Goal: Task Accomplishment & Management: Use online tool/utility

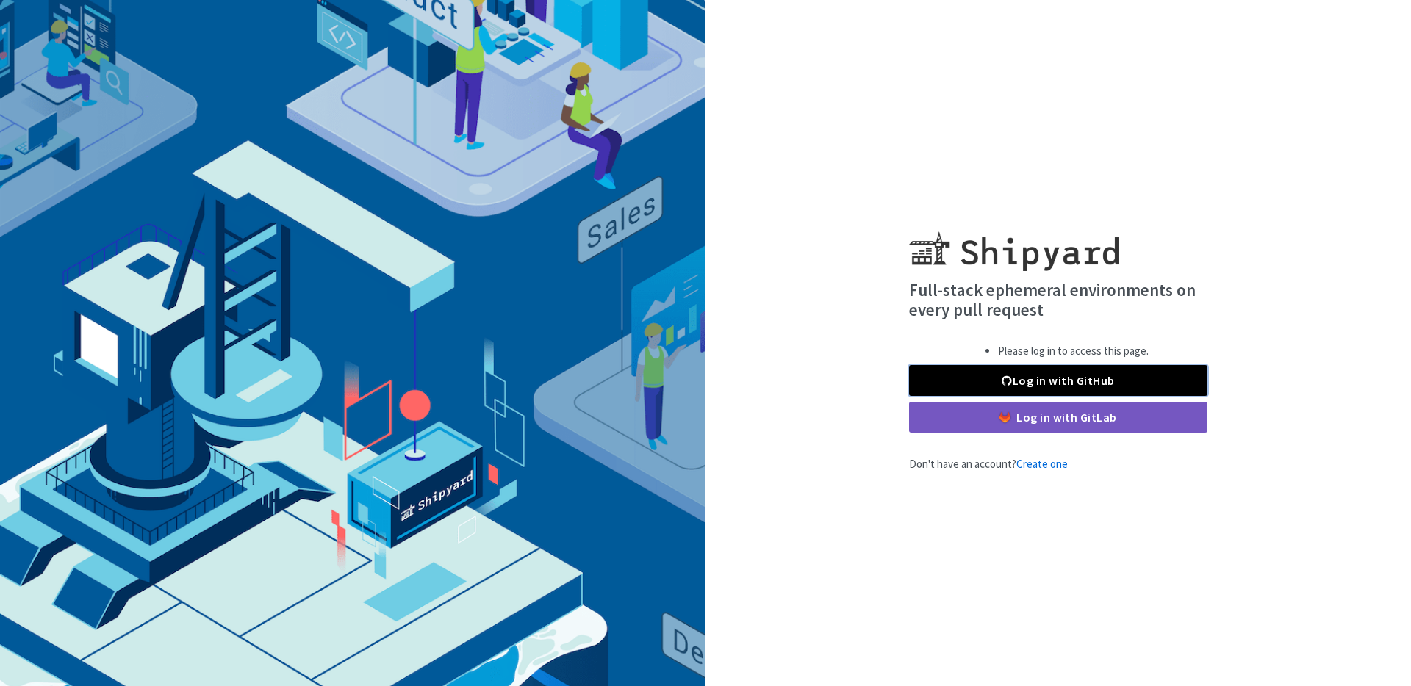
click at [1050, 375] on link "Log in with GitHub" at bounding box center [1058, 380] width 298 height 31
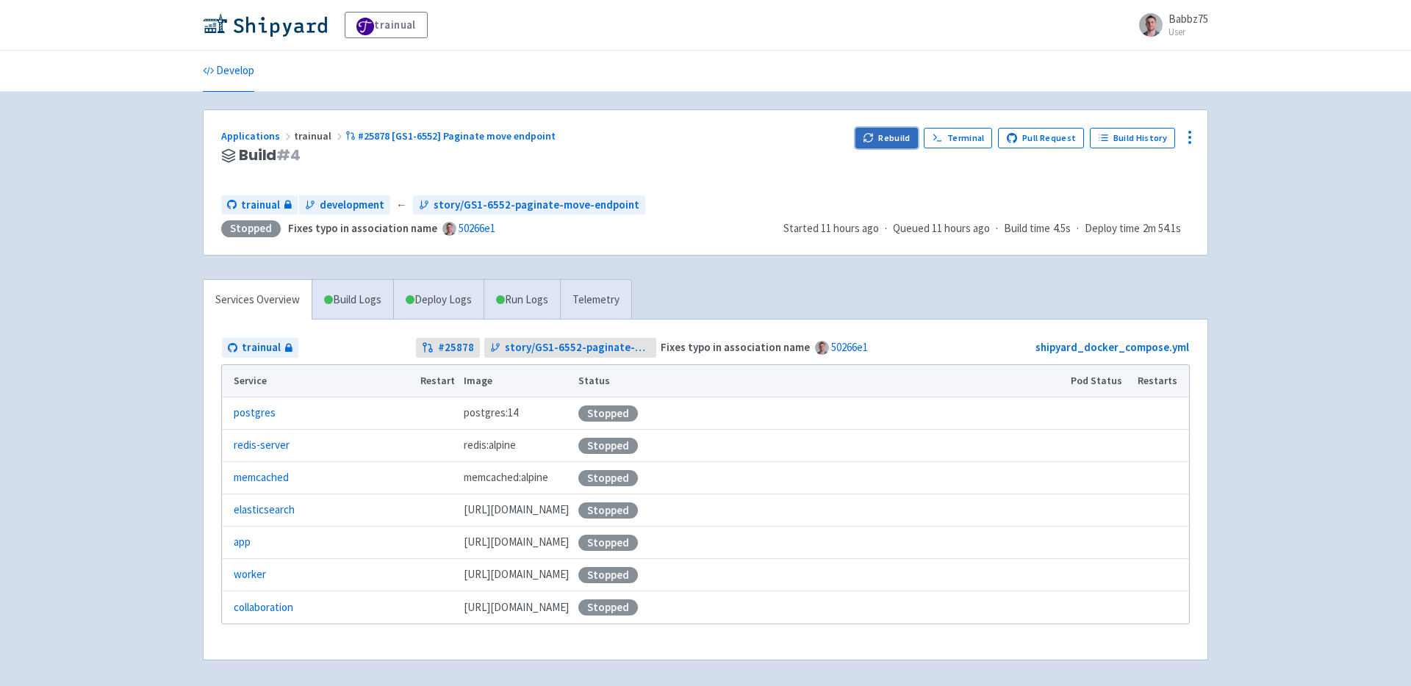
click at [885, 139] on button "Rebuild" at bounding box center [886, 138] width 63 height 21
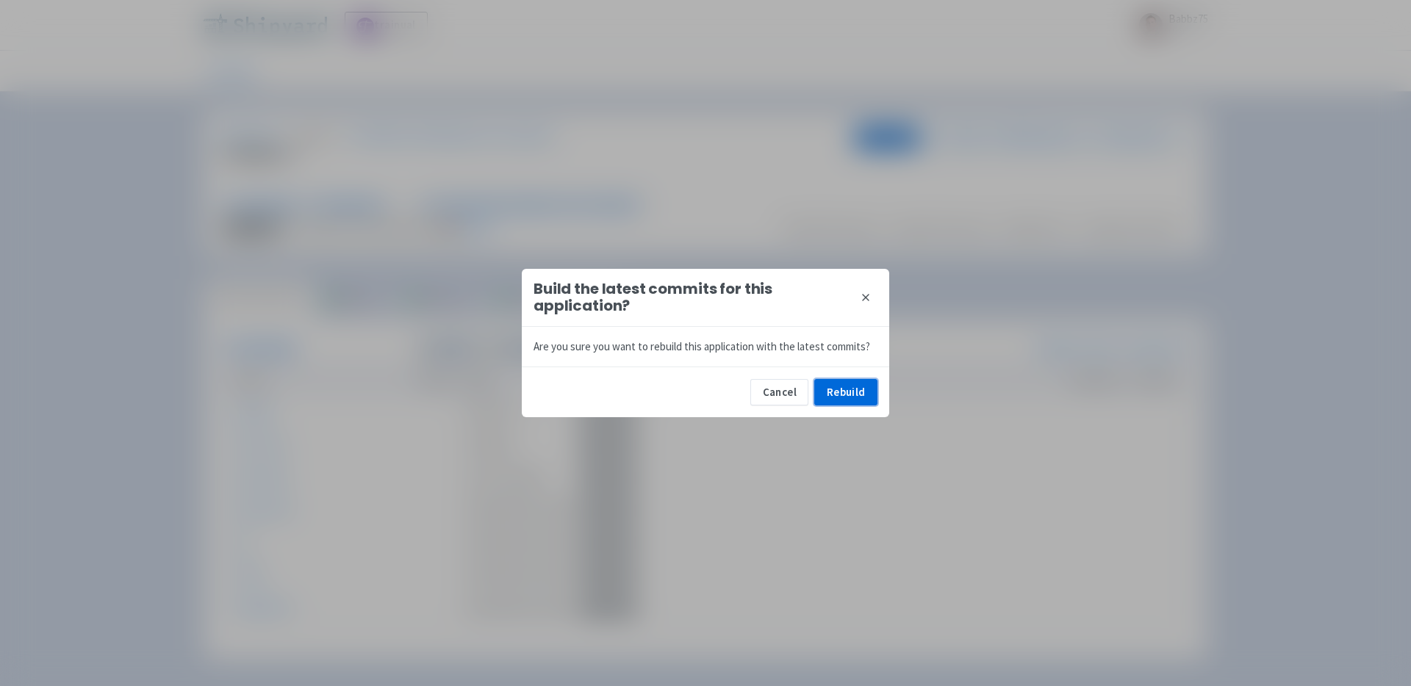
drag, startPoint x: 835, startPoint y: 394, endPoint x: 741, endPoint y: 248, distance: 173.2
click at [835, 394] on button "Rebuild" at bounding box center [845, 392] width 63 height 26
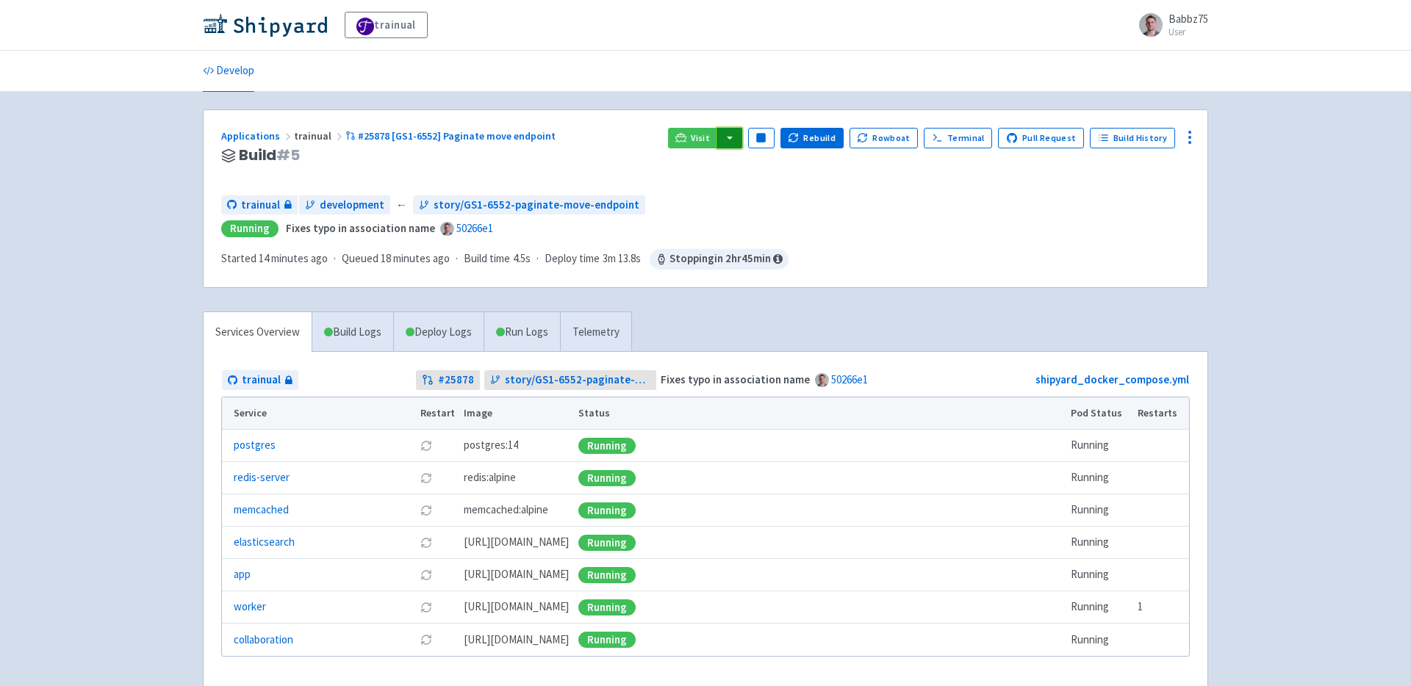
click at [740, 143] on button "button" at bounding box center [729, 138] width 25 height 21
click at [791, 163] on link "trainual (admin)" at bounding box center [785, 167] width 138 height 23
